Goal: Navigation & Orientation: Locate item on page

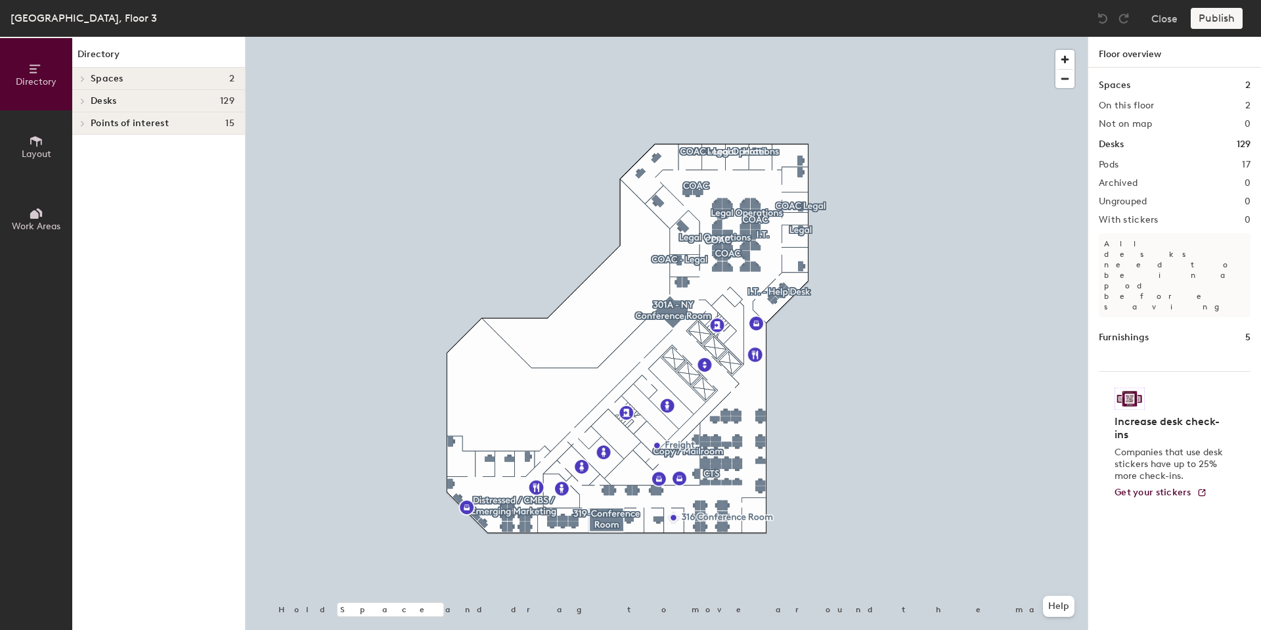
click at [1172, 501] on div "Spaces 2 On this floor 2 Not on map 0 Desks 129 Pods 17 Archived 0 Ungrouped 0 …" at bounding box center [1175, 364] width 173 height 593
click at [781, 32] on div "[GEOGRAPHIC_DATA], Floor 3 Close Publish" at bounding box center [630, 18] width 1261 height 37
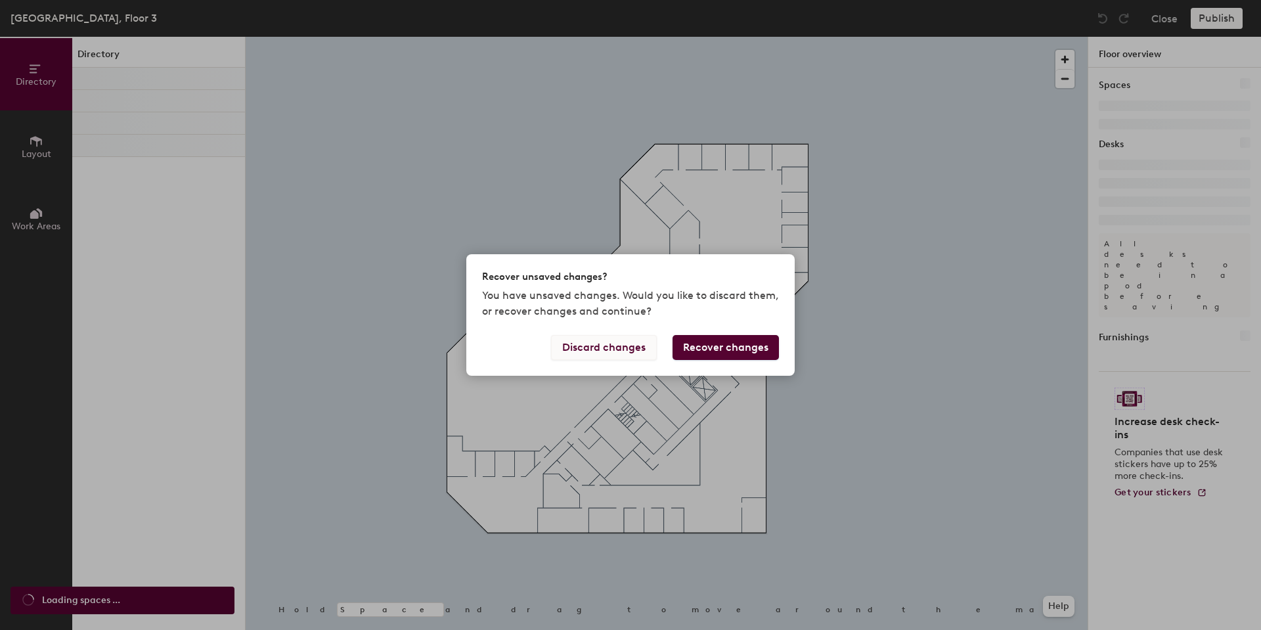
click at [608, 348] on button "Discard changes" at bounding box center [604, 347] width 106 height 25
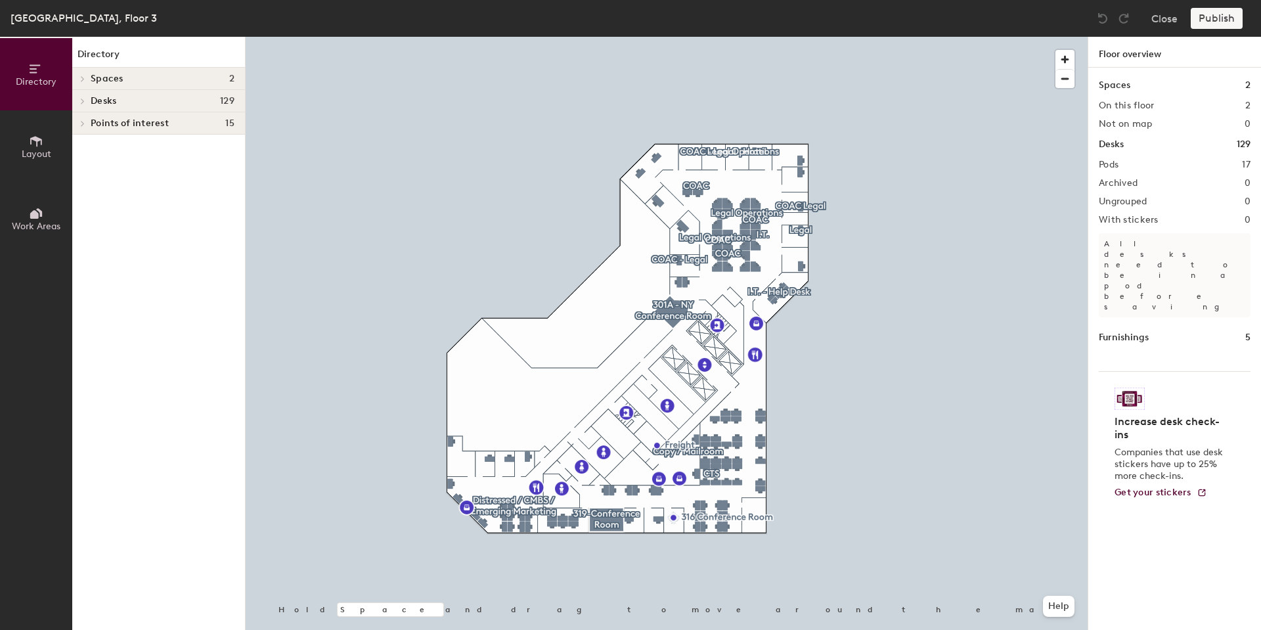
click at [1143, 539] on div "Spaces 2 On this floor 2 Not on map 0 Desks 129 Pods 17 Archived 0 Ungrouped 0 …" at bounding box center [1175, 364] width 173 height 593
click at [157, 79] on h4 "Spaces 2" at bounding box center [163, 79] width 144 height 11
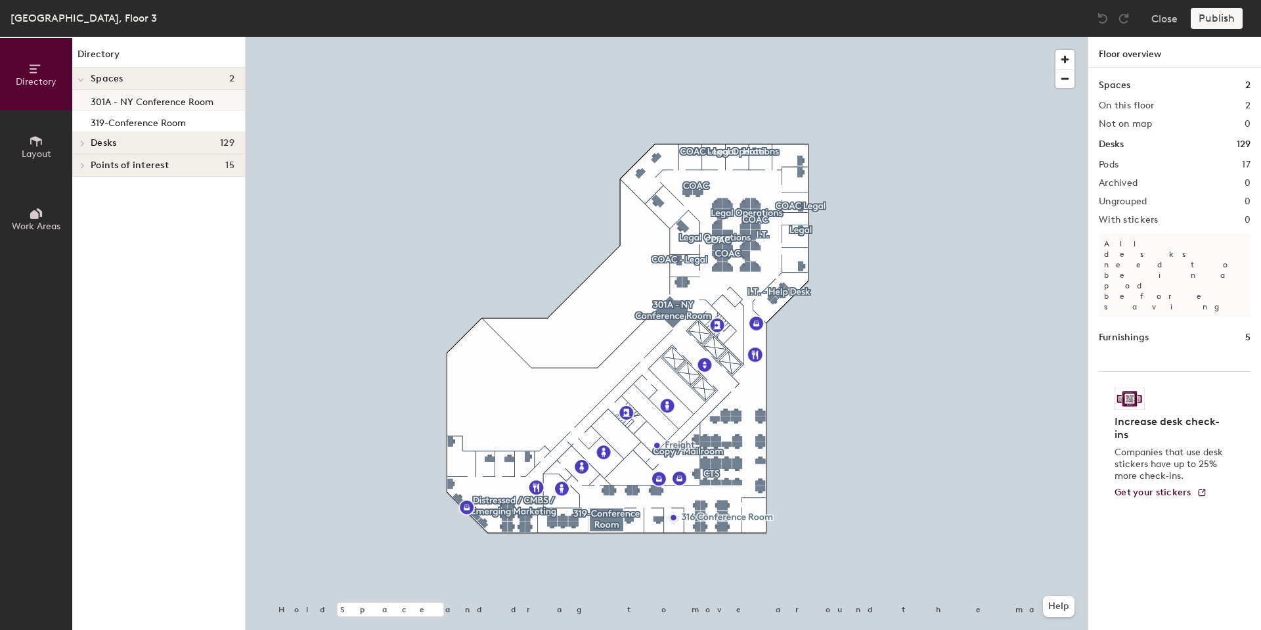
click at [160, 99] on p "301A - NY Conference Room" at bounding box center [152, 100] width 123 height 15
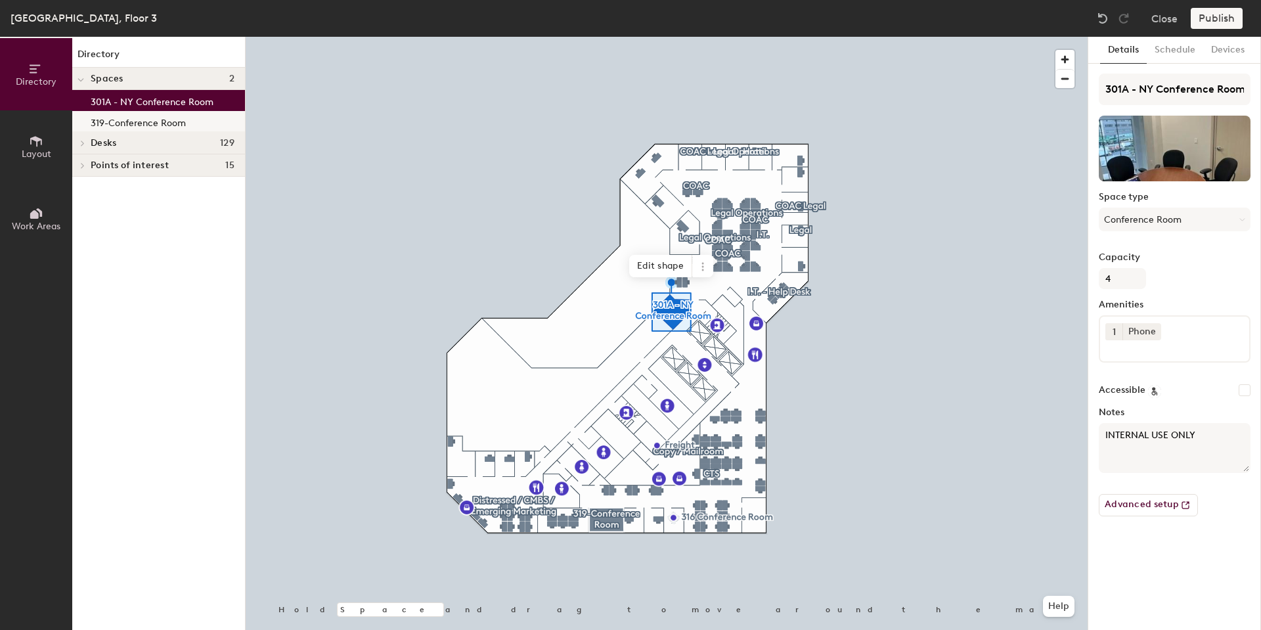
click at [152, 114] on p "319-Conference Room" at bounding box center [138, 121] width 95 height 15
click at [155, 99] on p "301A - NY Conference Room" at bounding box center [152, 100] width 123 height 15
click at [23, 142] on button "Layout" at bounding box center [36, 146] width 72 height 72
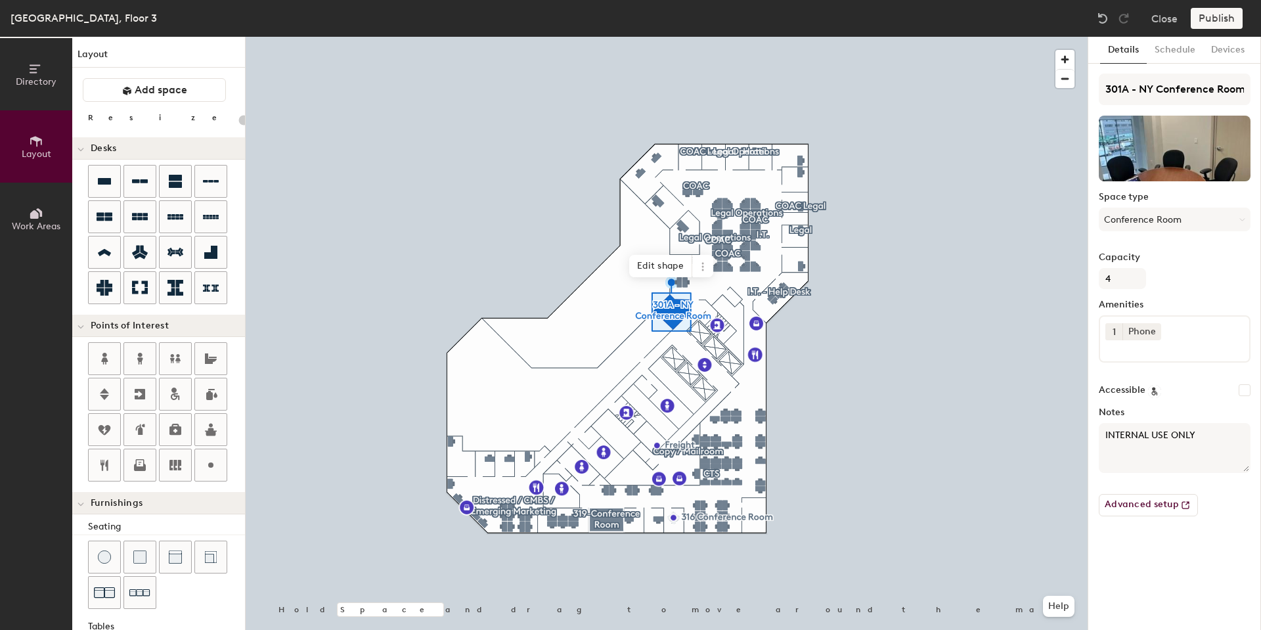
click at [29, 216] on icon at bounding box center [36, 213] width 14 height 14
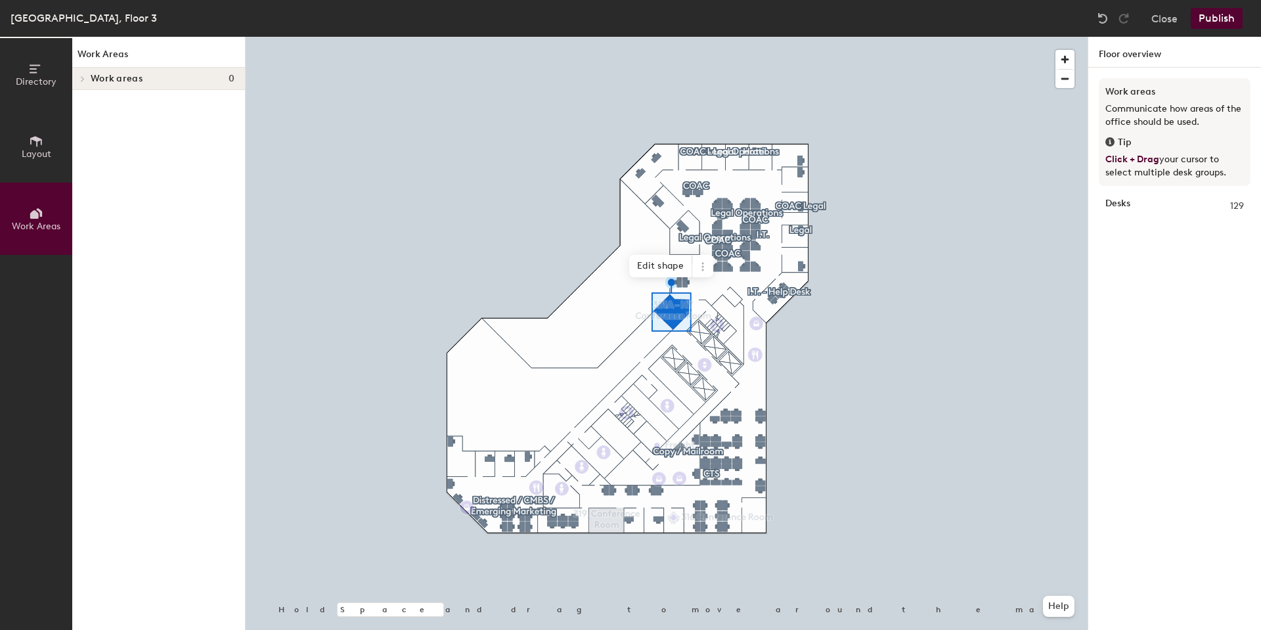
click at [80, 81] on icon at bounding box center [82, 79] width 5 height 7
click at [81, 80] on icon at bounding box center [80, 80] width 5 height 3
click at [120, 160] on div "Work Areas Work areas 0" at bounding box center [158, 333] width 173 height 593
click at [1122, 209] on strong "Desks" at bounding box center [1118, 206] width 25 height 14
click at [1123, 205] on strong "Desks" at bounding box center [1118, 206] width 25 height 14
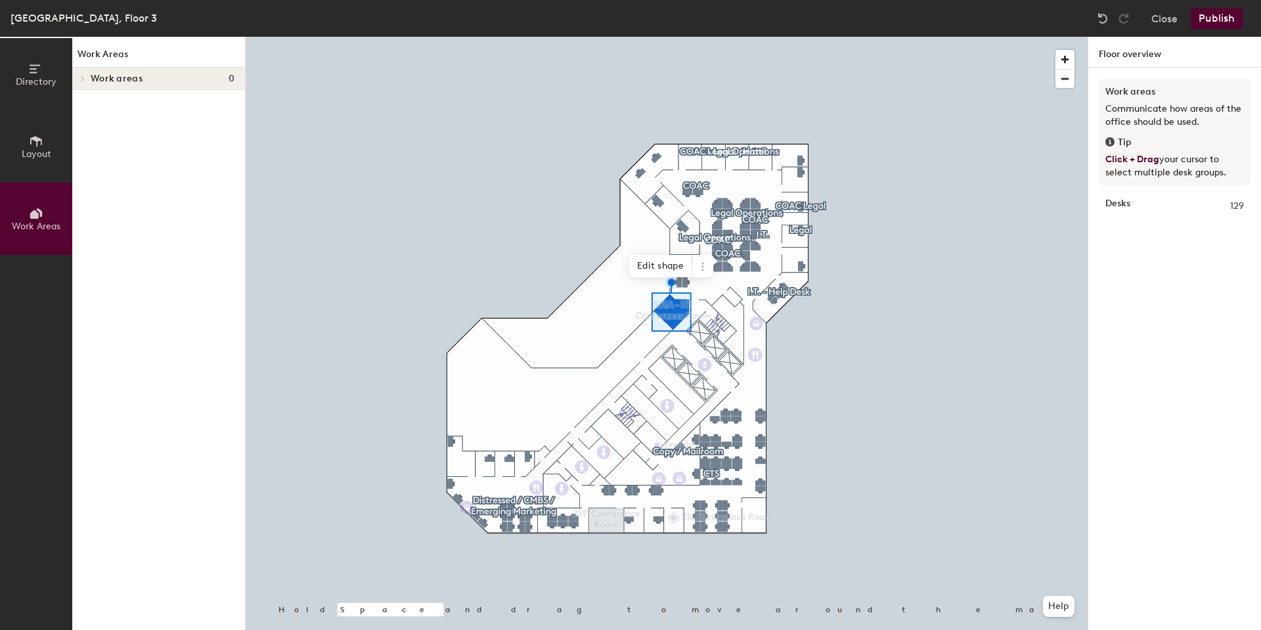
click at [49, 78] on span "Directory" at bounding box center [36, 81] width 41 height 11
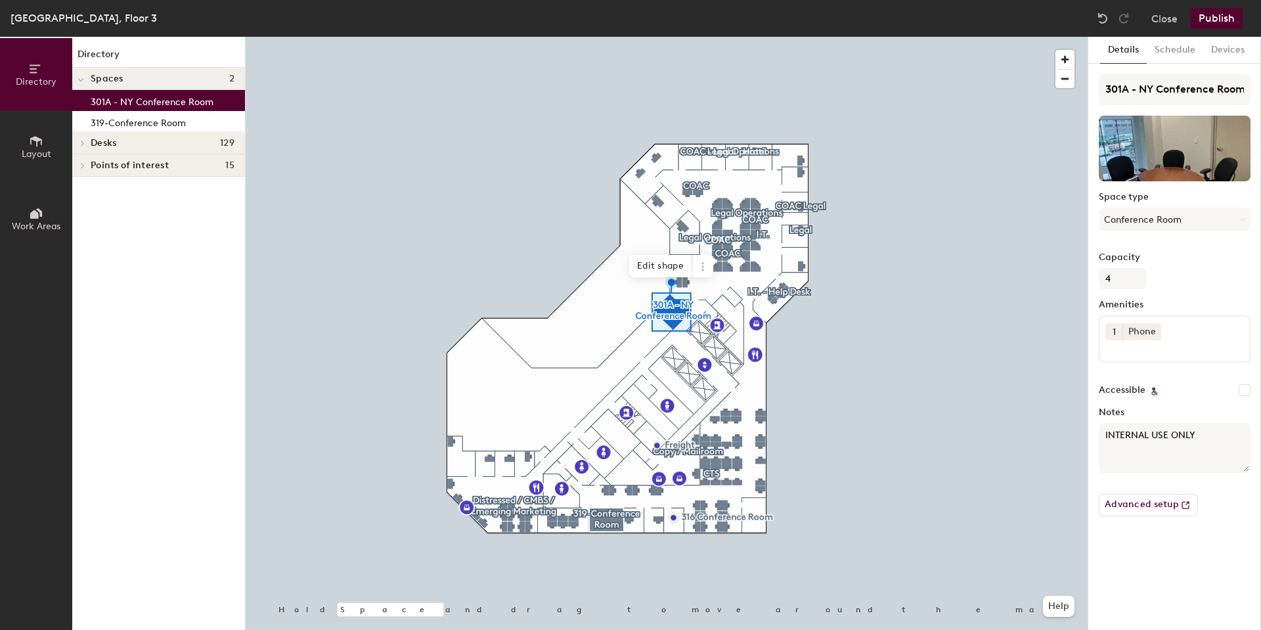
click at [170, 141] on h4 "Desks 129" at bounding box center [163, 143] width 144 height 11
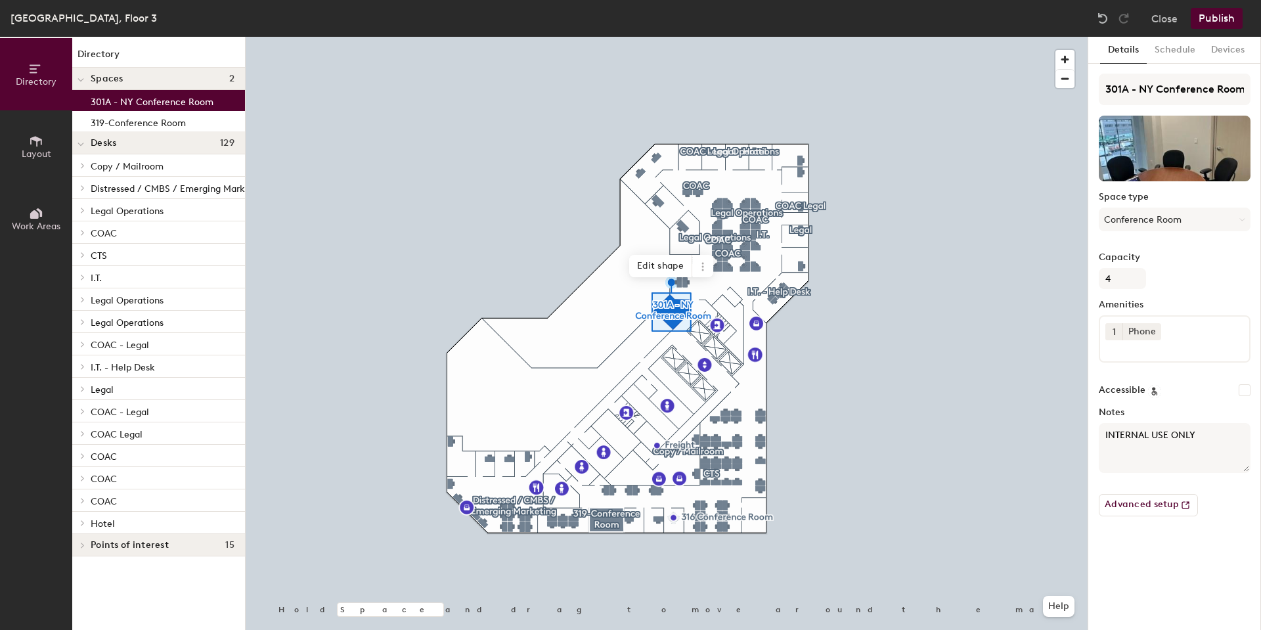
click at [162, 168] on span "Copy / Mailroom" at bounding box center [127, 166] width 73 height 11
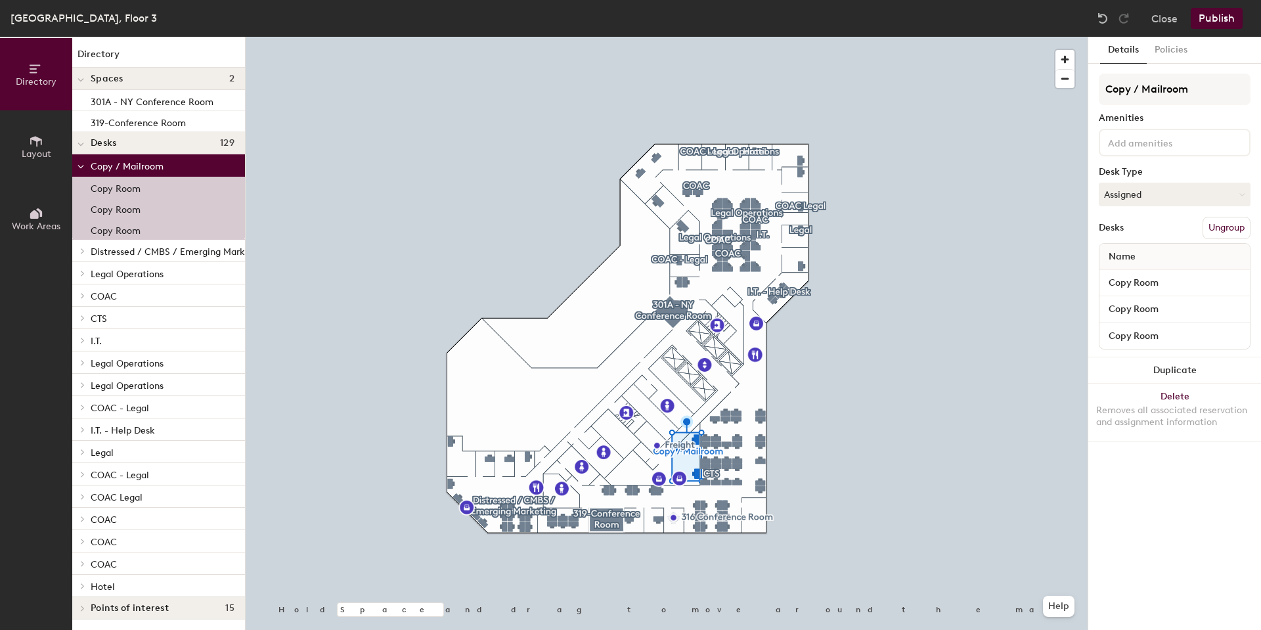
click at [1194, 507] on div "Details Policies Copy / Mailroom Amenities Desk Type Assigned Desks Ungroup Nam…" at bounding box center [1175, 333] width 173 height 593
click at [1191, 512] on div "Details Policies Copy / Mailroom Amenities Desk Type Assigned Desks Ungroup Nam…" at bounding box center [1175, 333] width 173 height 593
click at [1195, 527] on div "Details Policies Copy / Mailroom Amenities Desk Type Assigned Desks Ungroup Nam…" at bounding box center [1175, 333] width 173 height 593
